Goal: Navigation & Orientation: Find specific page/section

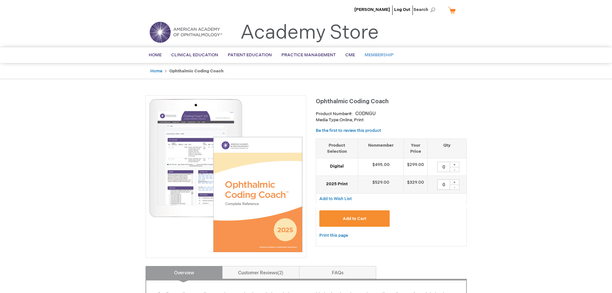
click at [369, 56] on span "Membership" at bounding box center [379, 54] width 29 height 5
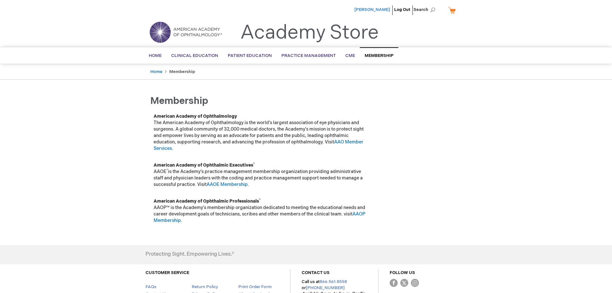
click at [378, 12] on span "[PERSON_NAME]" at bounding box center [373, 9] width 36 height 5
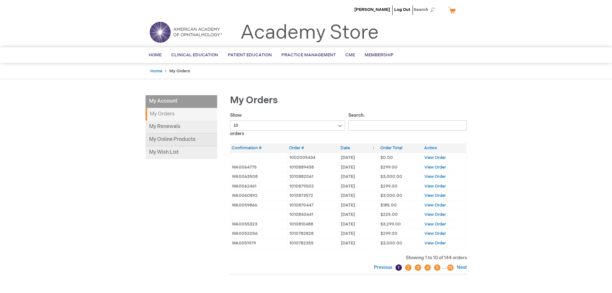
click at [170, 143] on link "My Online Products" at bounding box center [182, 139] width 72 height 13
